Goal: Task Accomplishment & Management: Manage account settings

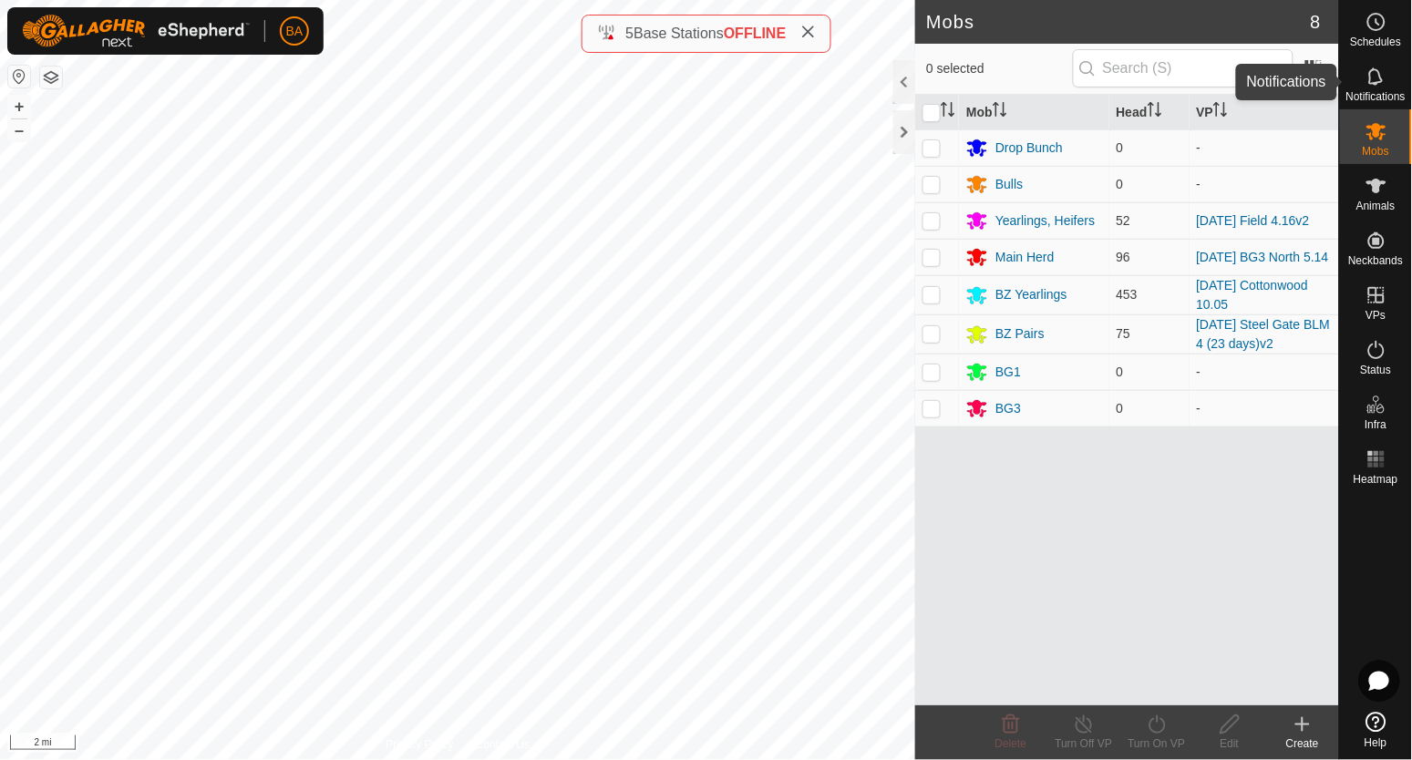
click at [1378, 85] on icon at bounding box center [1377, 77] width 22 height 22
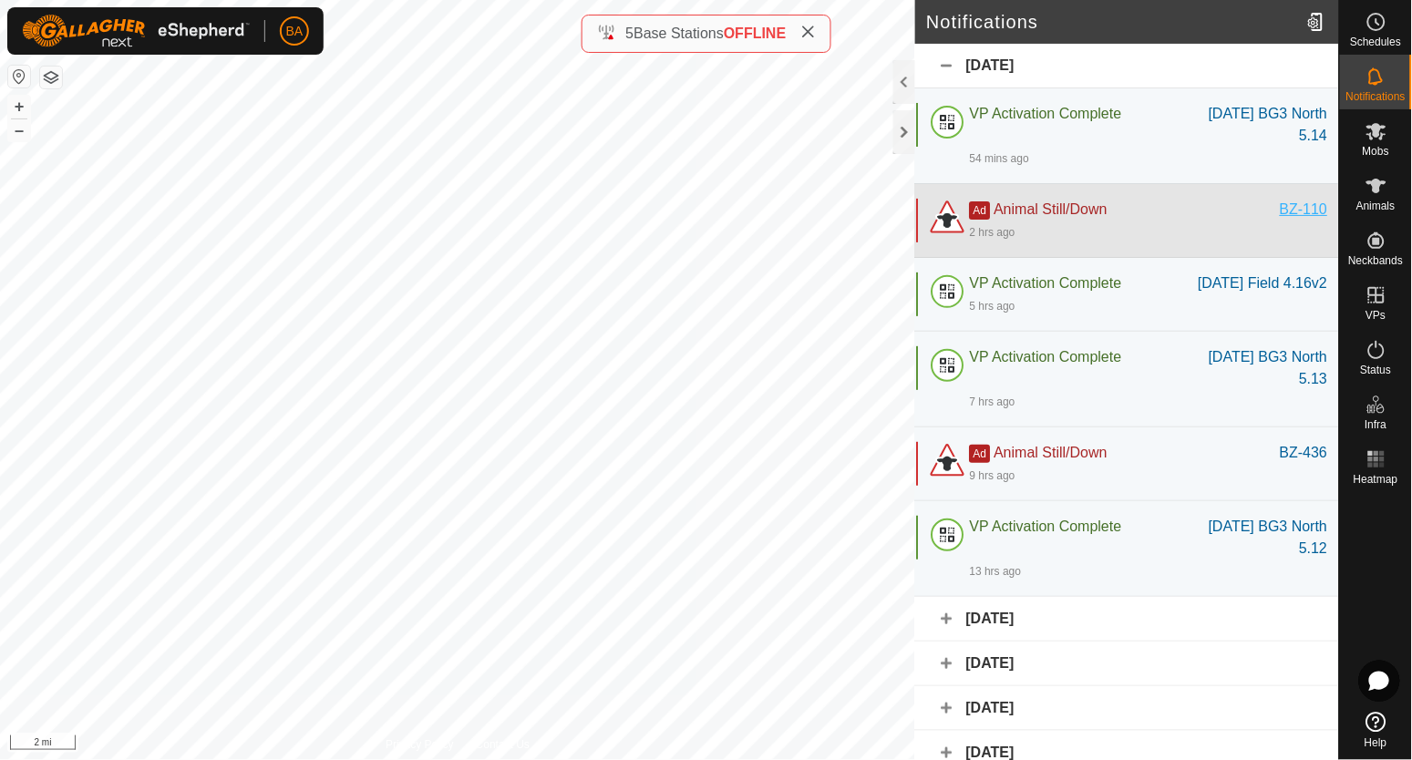
click at [1292, 203] on div "BZ-110" at bounding box center [1304, 210] width 47 height 22
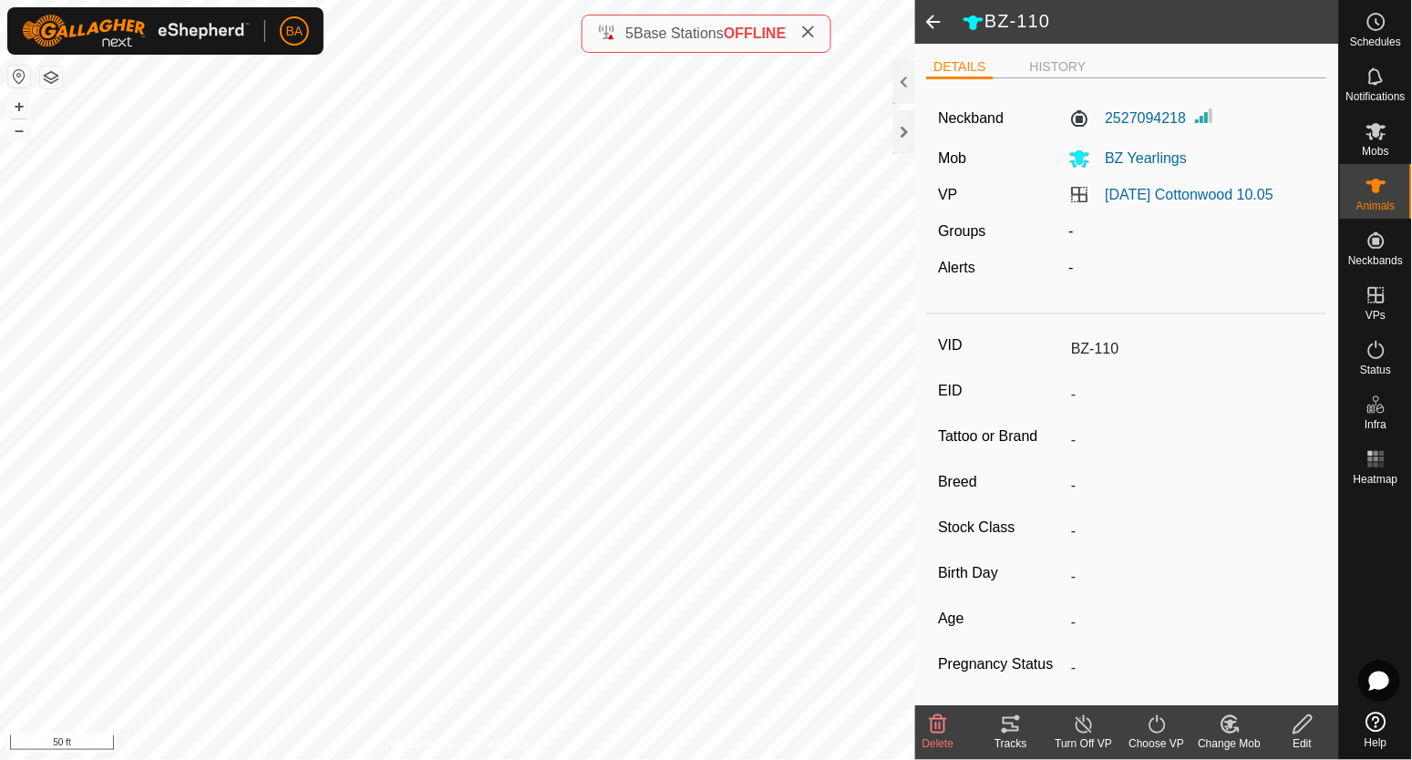
click at [1019, 721] on icon at bounding box center [1011, 725] width 22 height 22
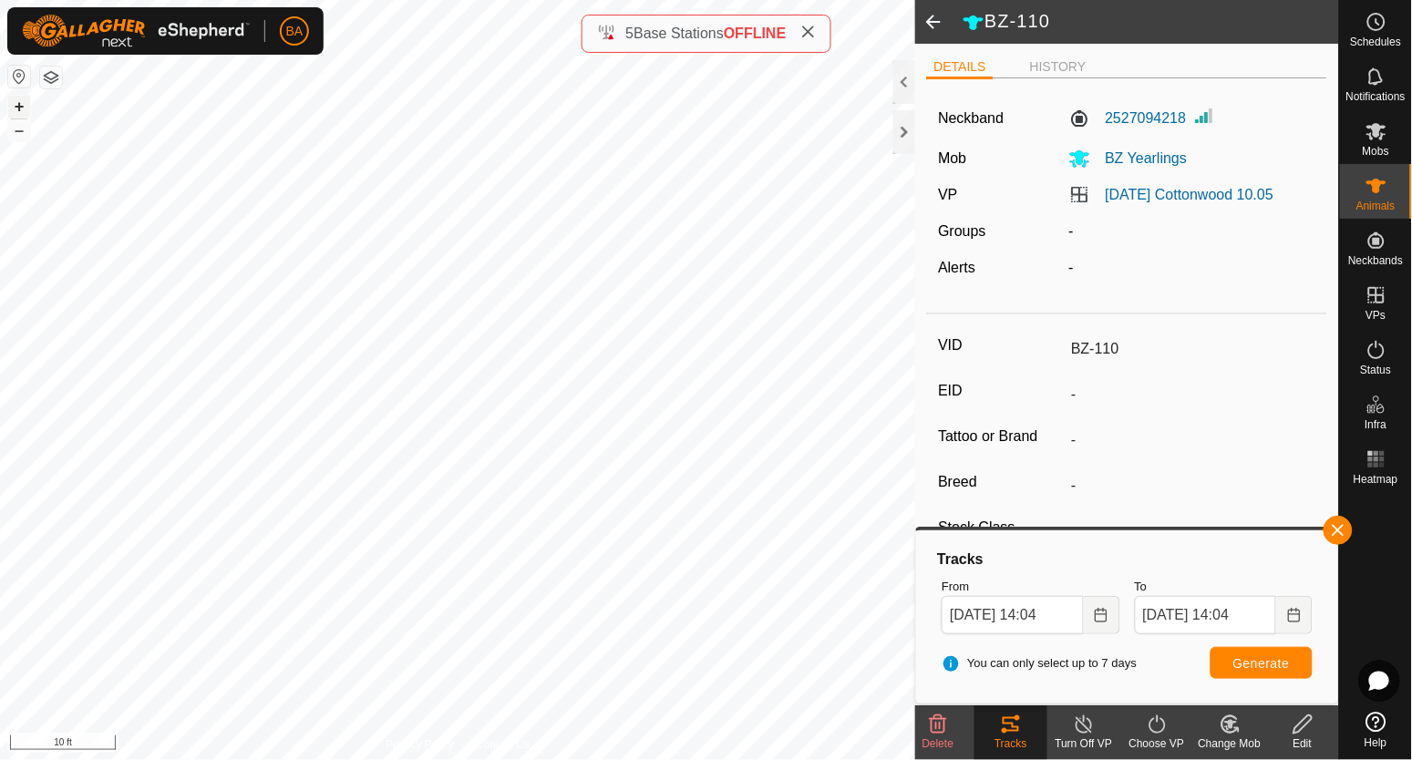
click at [24, 109] on button "+" at bounding box center [19, 107] width 22 height 22
click at [17, 105] on button "+" at bounding box center [19, 107] width 22 height 22
click at [947, 725] on icon at bounding box center [938, 725] width 22 height 22
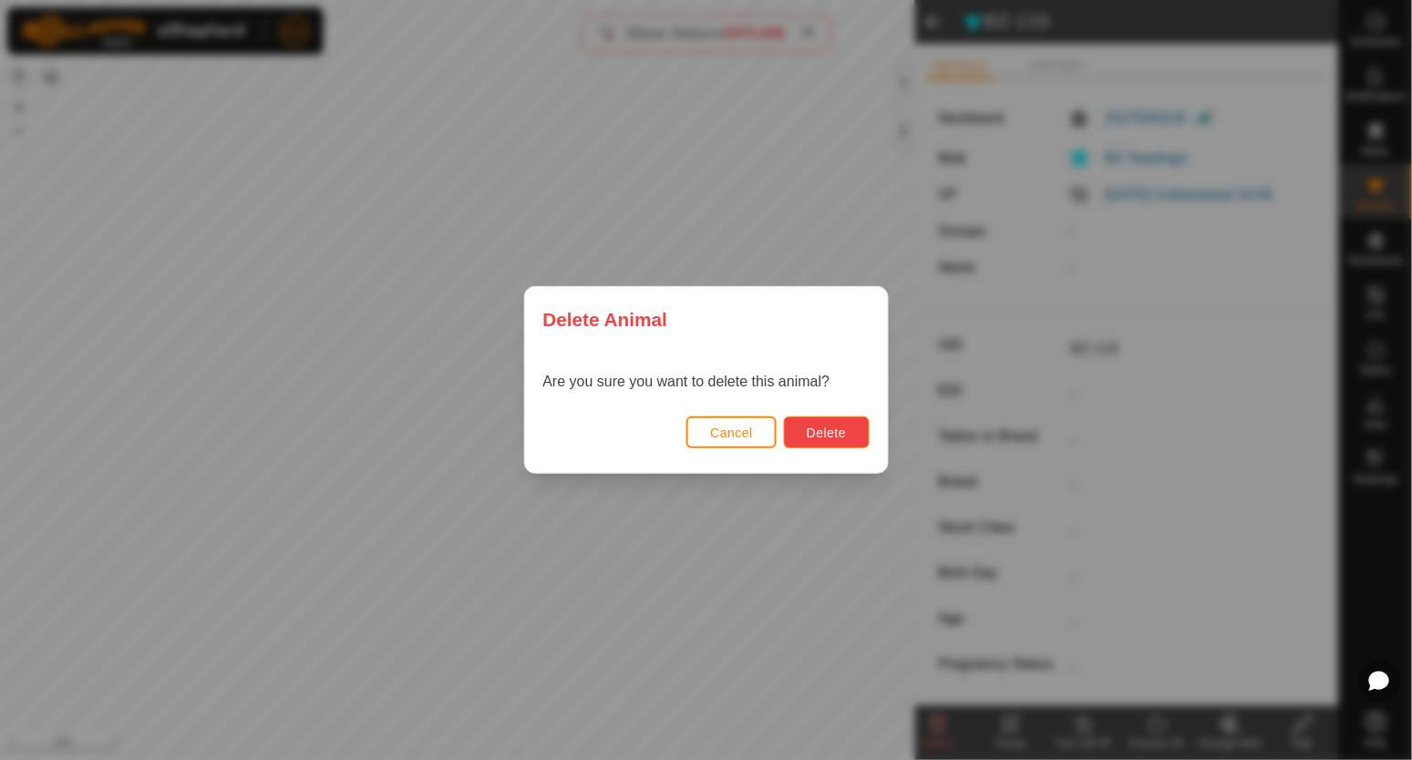
click at [824, 432] on span "Delete" at bounding box center [826, 433] width 39 height 15
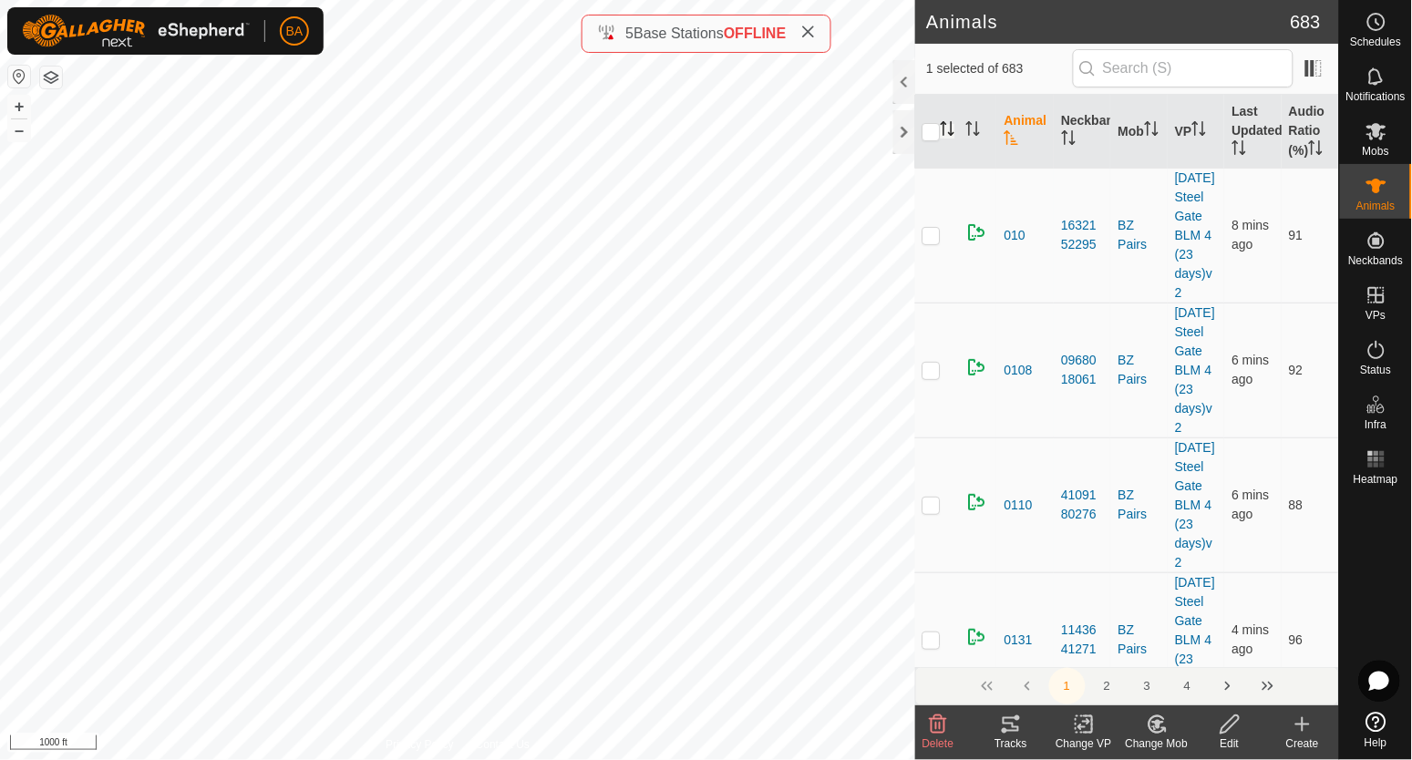
click at [951, 132] on icon "Activate to sort" at bounding box center [948, 128] width 15 height 15
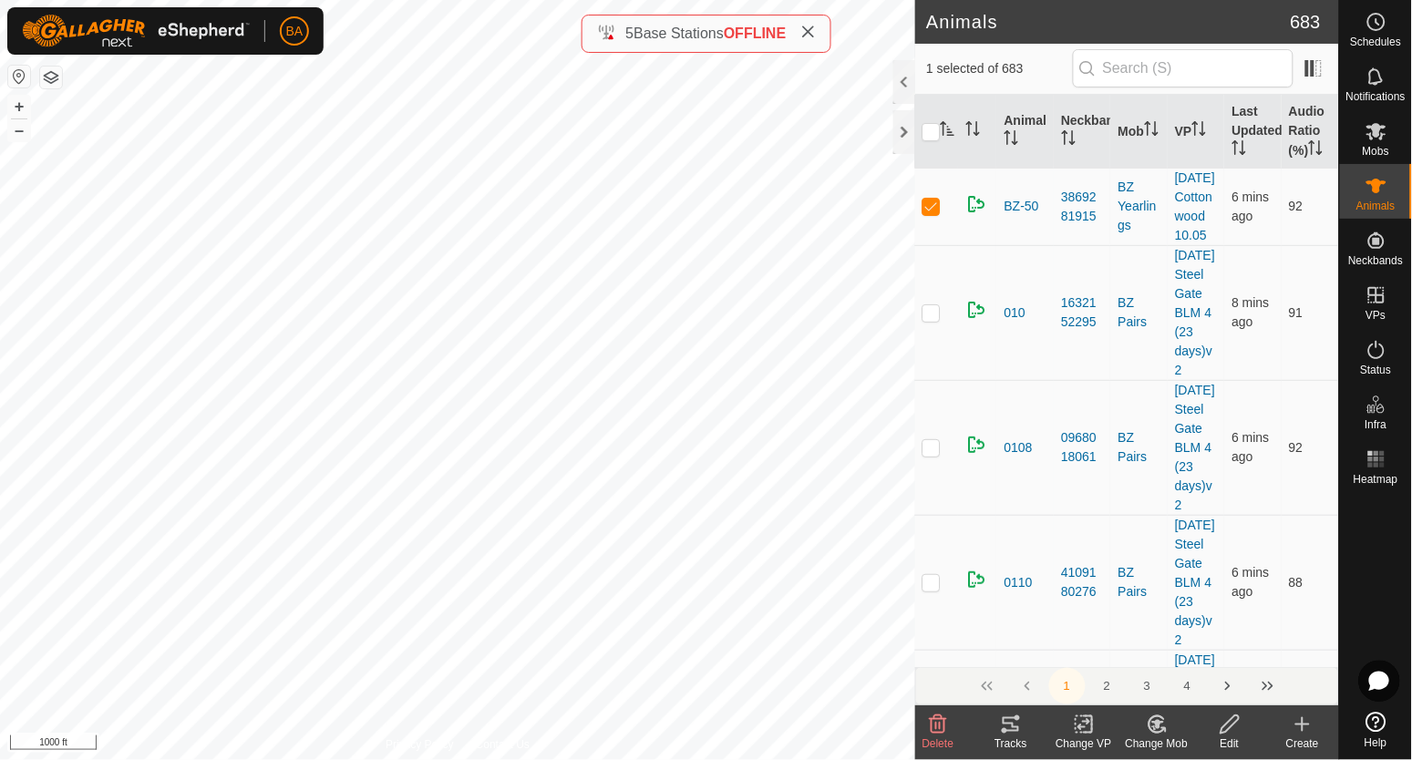
click at [1014, 739] on div "Tracks" at bounding box center [1011, 744] width 73 height 16
